Goal: Communication & Community: Ask a question

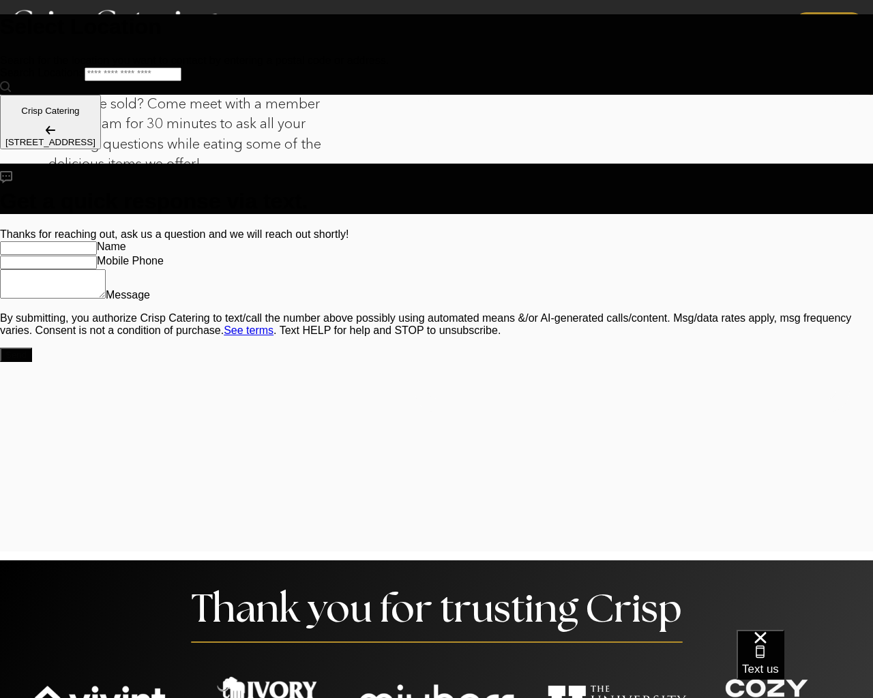
type input "*"
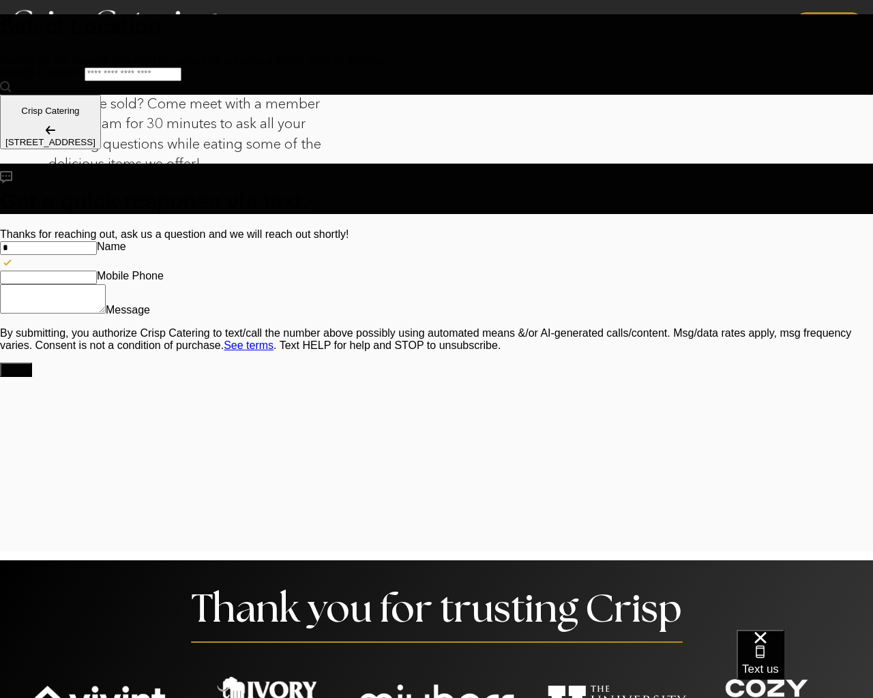
type Phone "********"
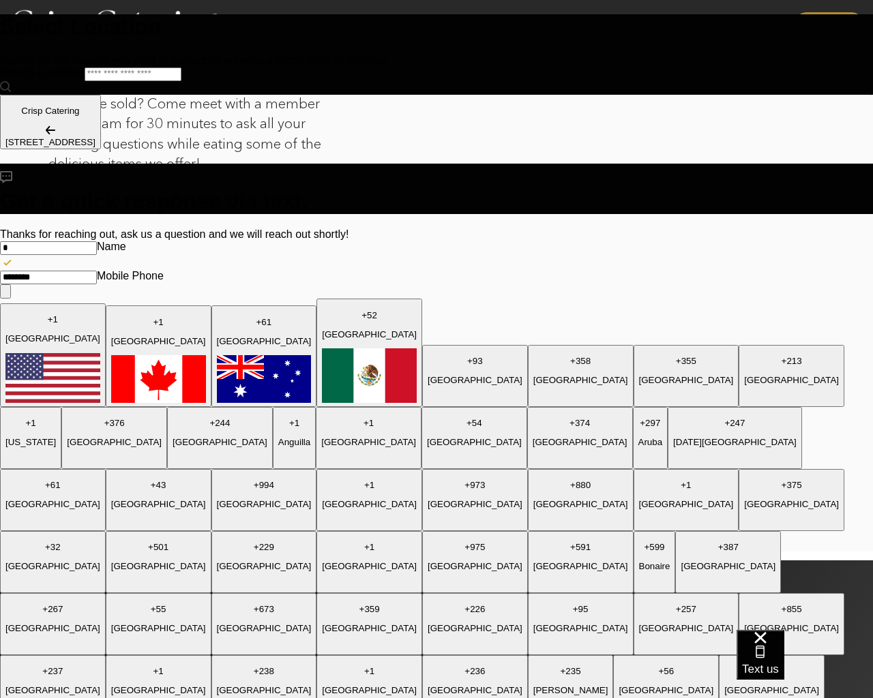
type textarea "*"
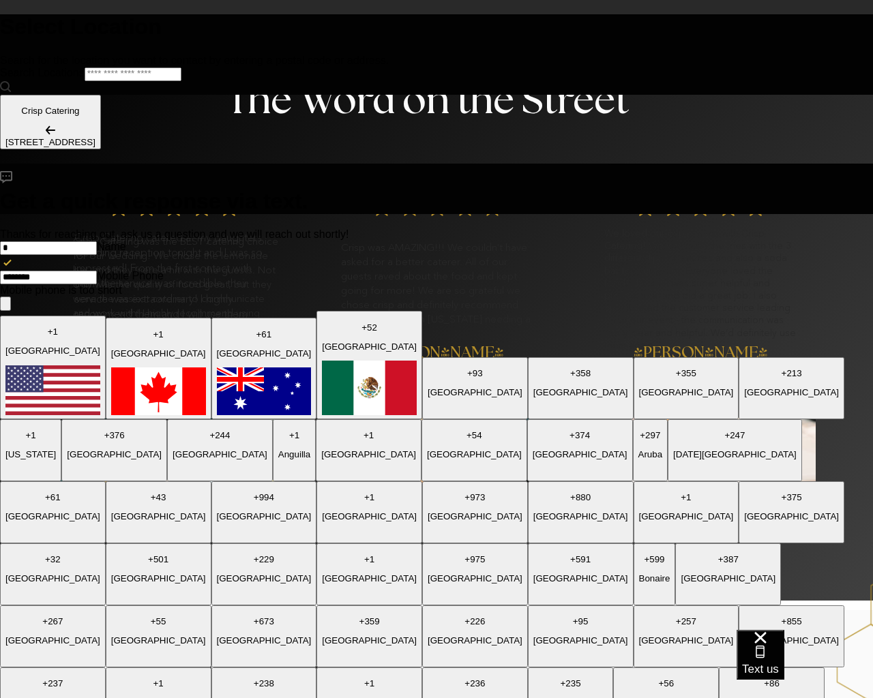
scroll to position [1331, 0]
